Goal: Task Accomplishment & Management: Use online tool/utility

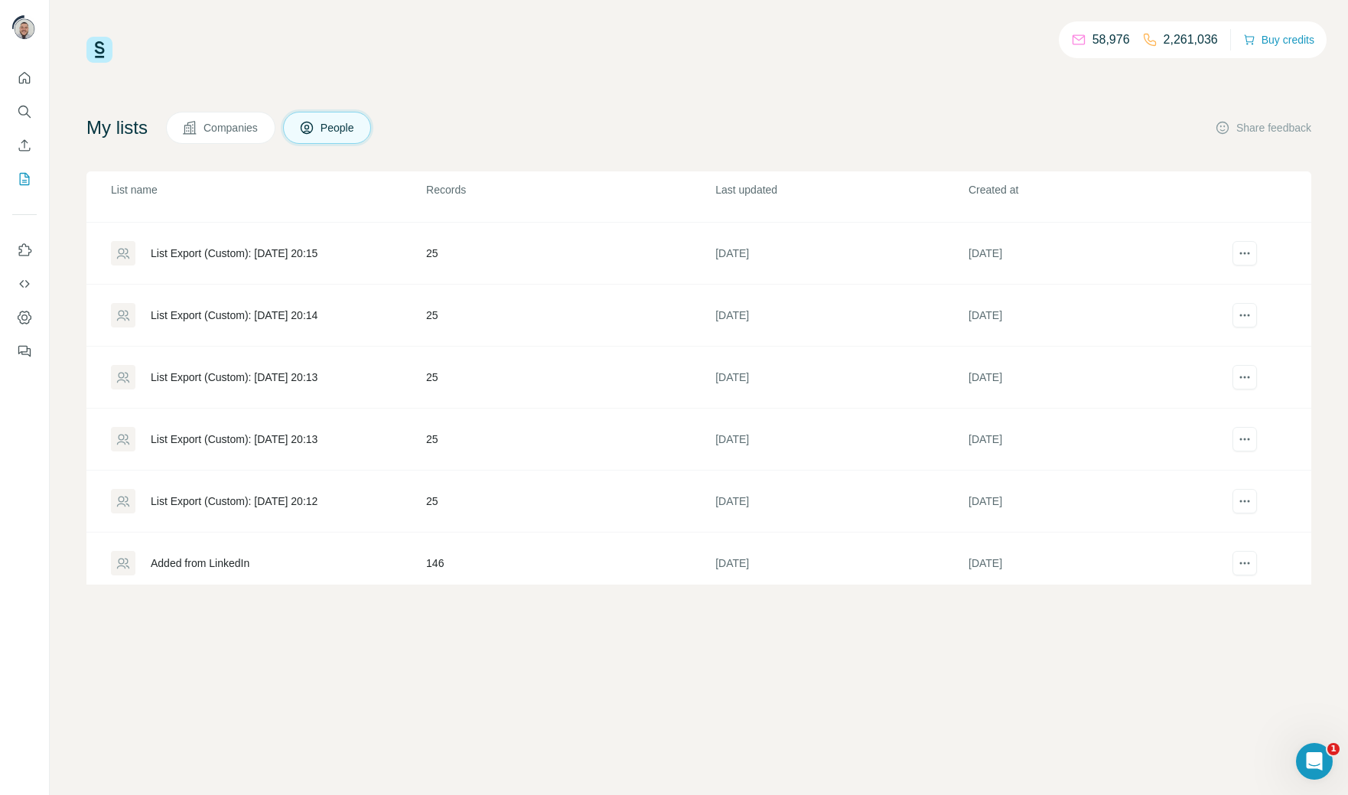
click at [240, 555] on div "Added from LinkedIn" at bounding box center [200, 562] width 99 height 15
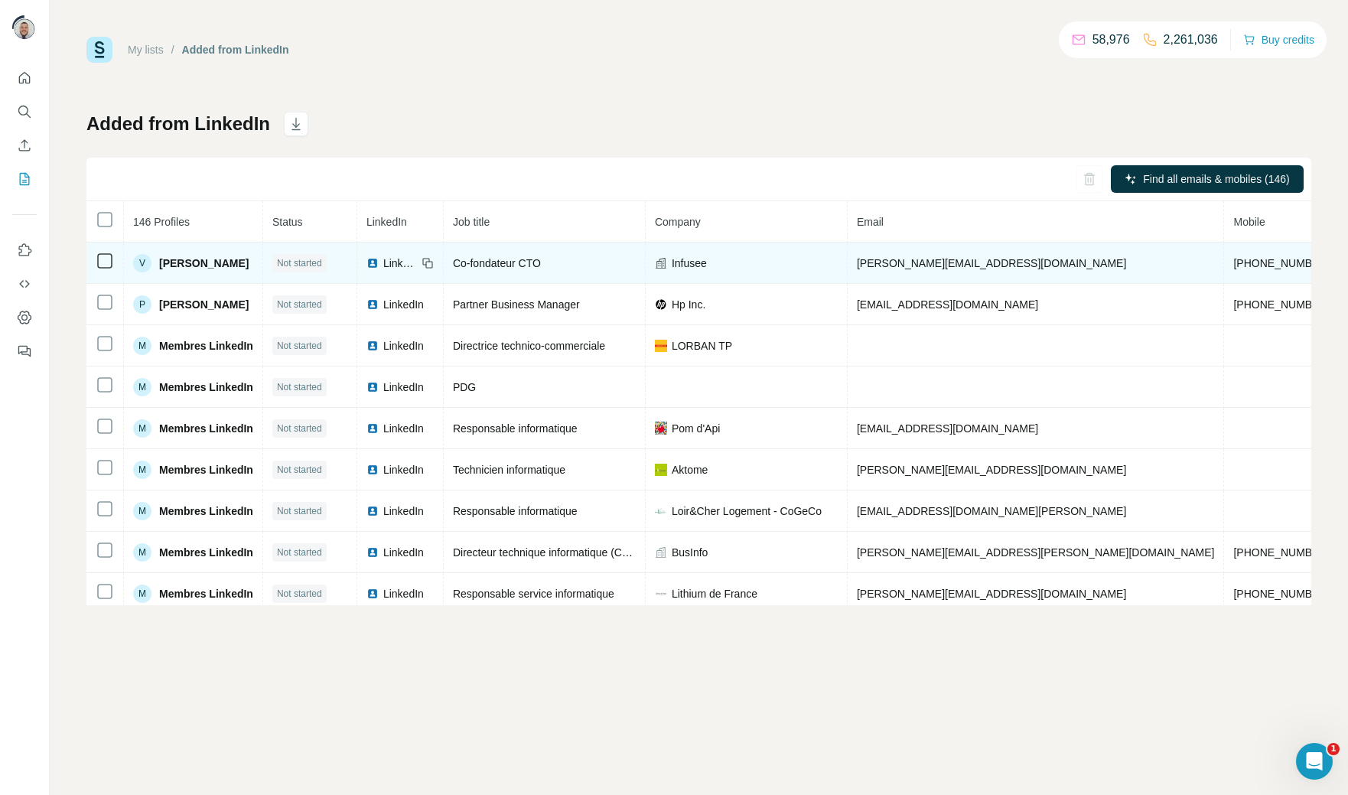
click at [1233, 262] on span "[PHONE_NUMBER]" at bounding box center [1281, 263] width 96 height 12
copy span "[PHONE_NUMBER]"
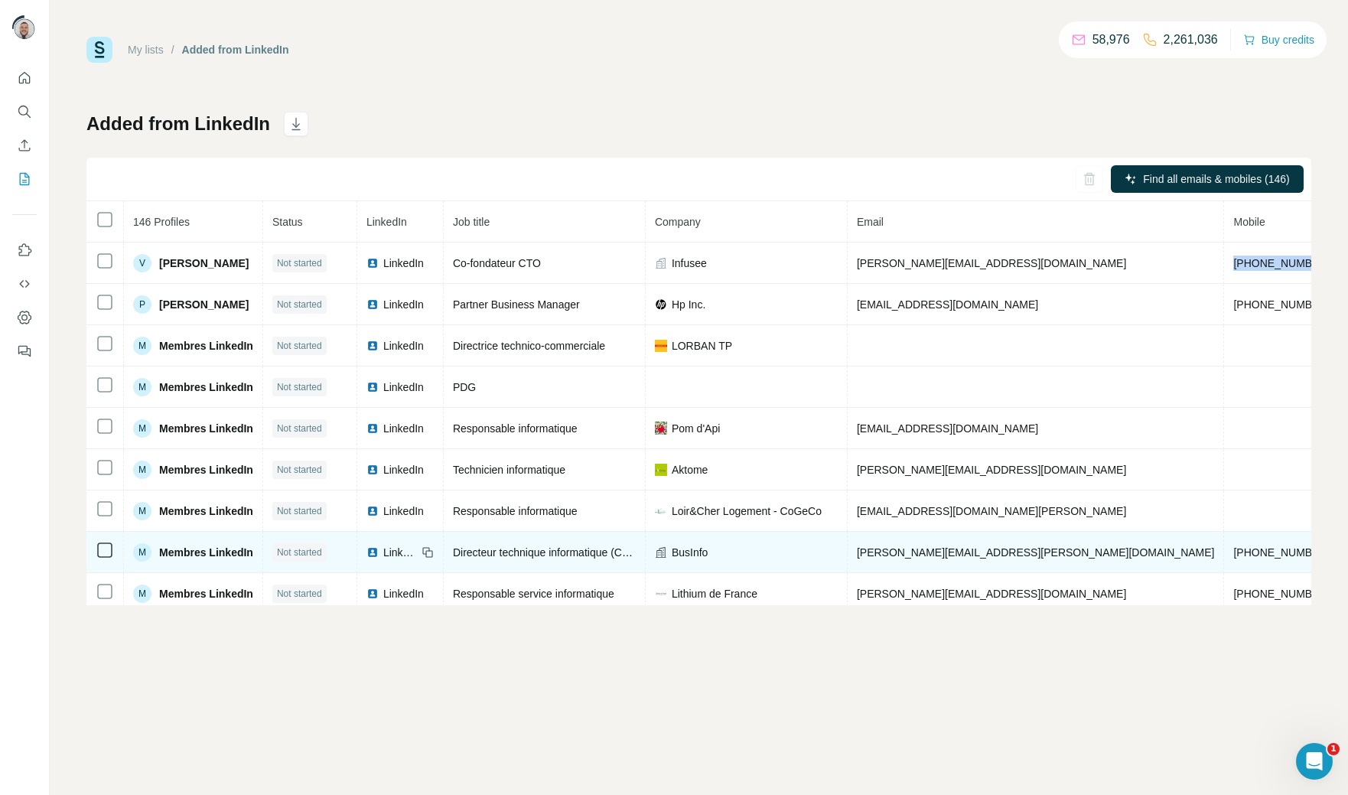
click at [1233, 559] on span "[PHONE_NUMBER]" at bounding box center [1281, 552] width 96 height 12
copy span "[PHONE_NUMBER]"
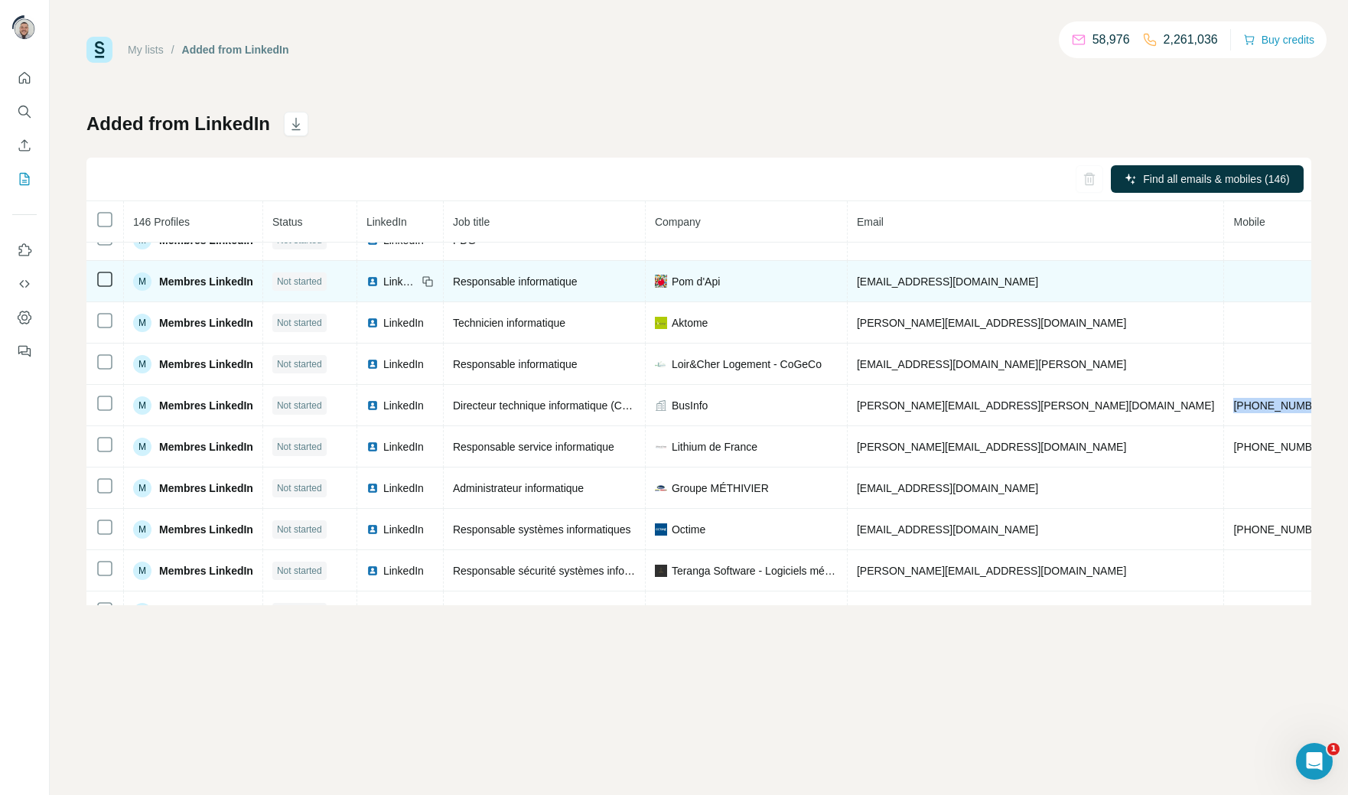
scroll to position [155, 0]
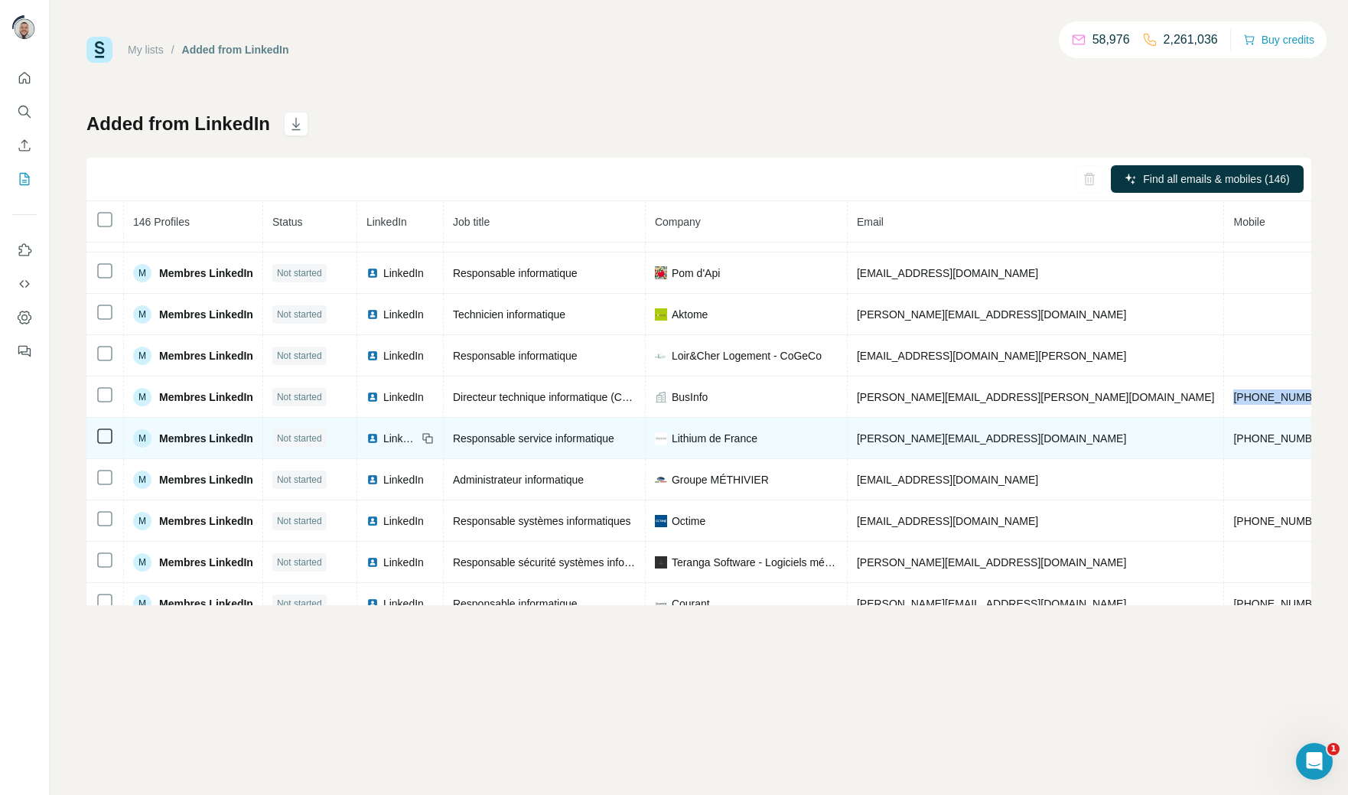
click at [1233, 440] on span "[PHONE_NUMBER]" at bounding box center [1281, 438] width 96 height 12
copy span "[PHONE_NUMBER]"
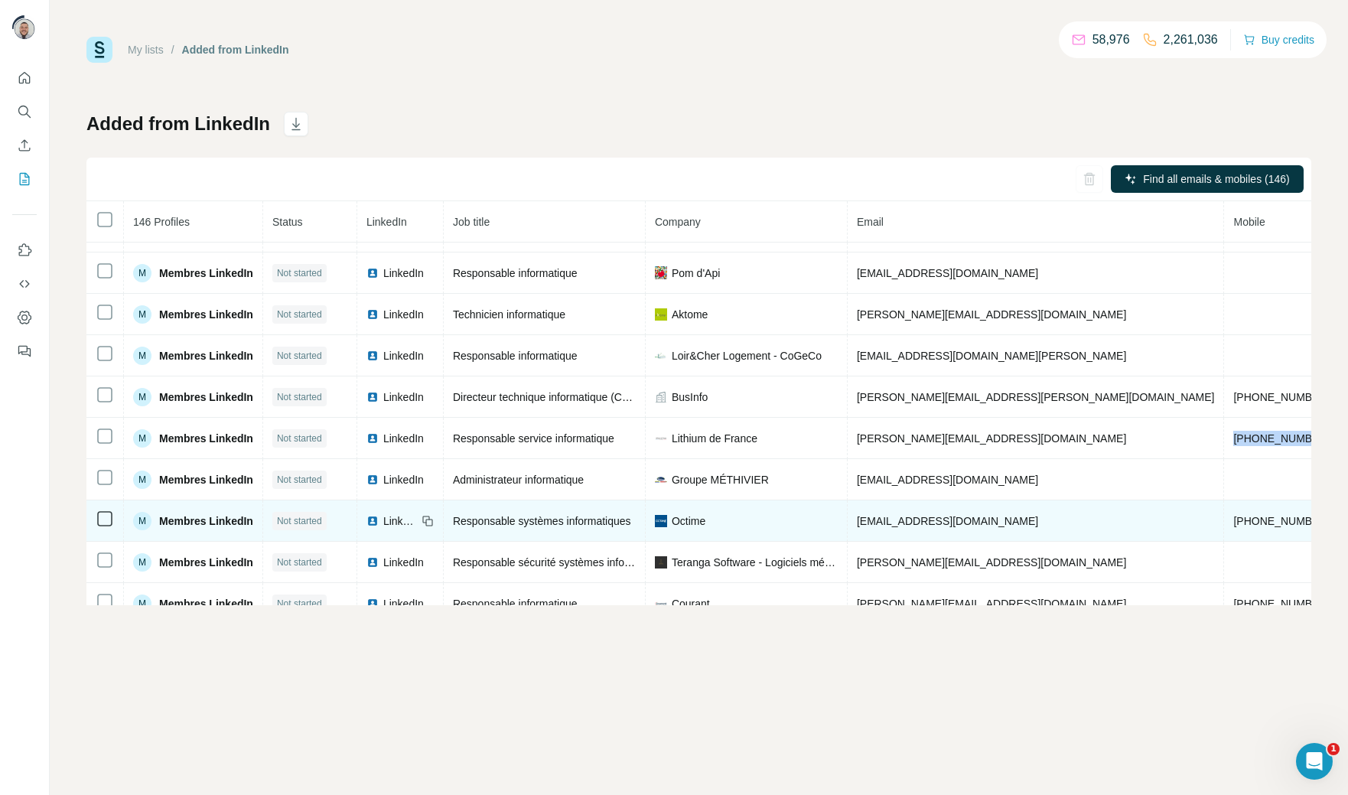
click at [1233, 526] on span "[PHONE_NUMBER]" at bounding box center [1281, 521] width 96 height 12
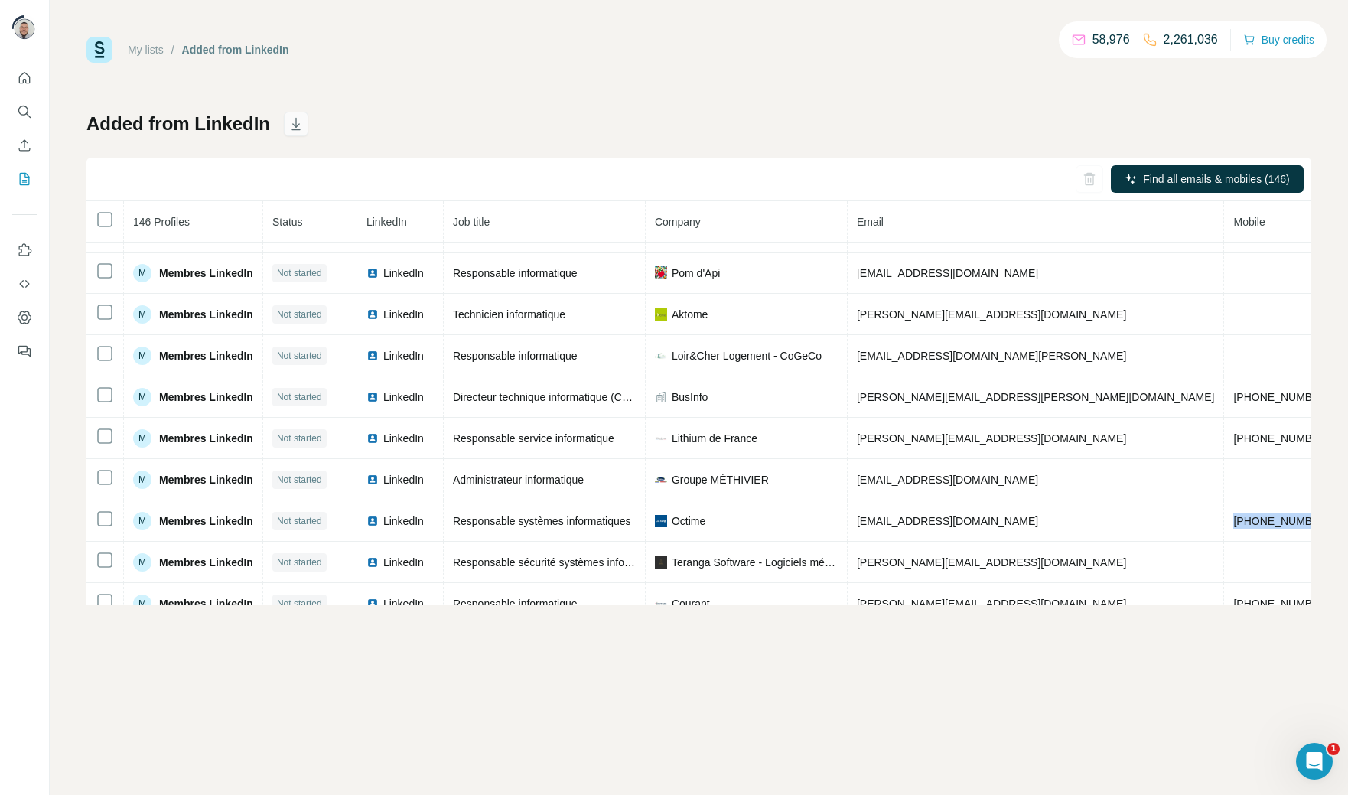
click at [295, 122] on icon "button" at bounding box center [295, 123] width 15 height 15
